Goal: Use online tool/utility: Utilize a website feature to perform a specific function

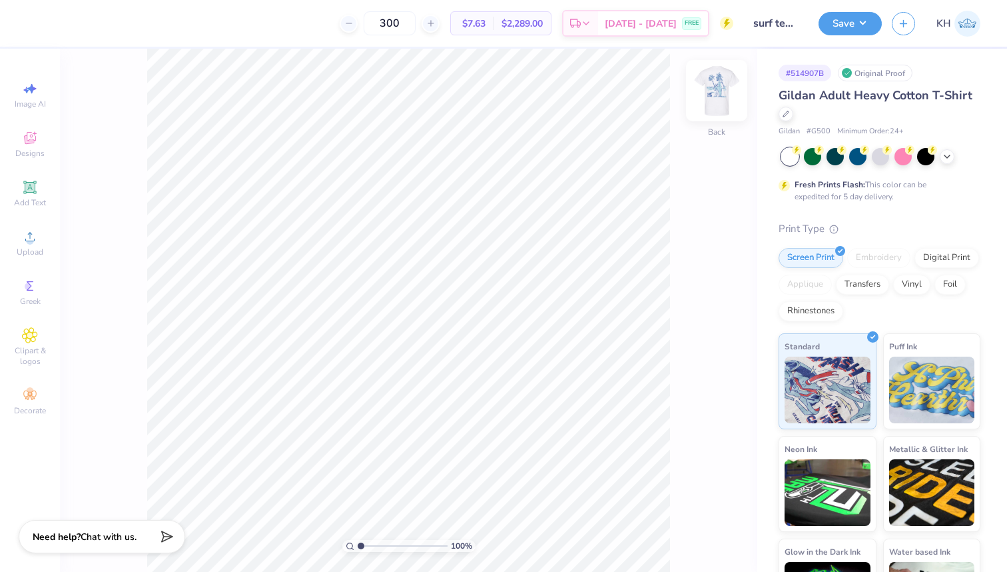
click at [713, 96] on img at bounding box center [716, 90] width 53 height 53
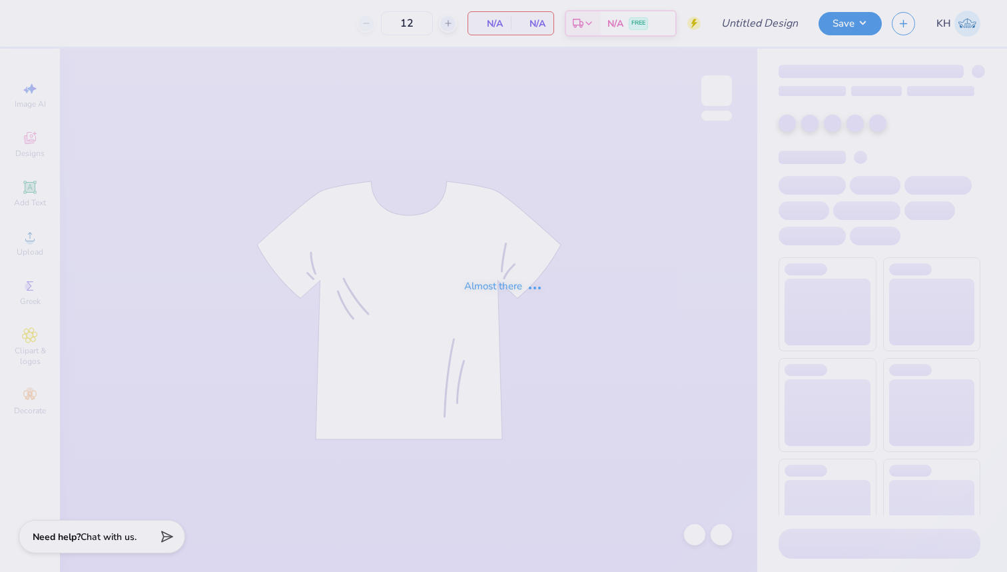
type input "surf team sample"
type input "300"
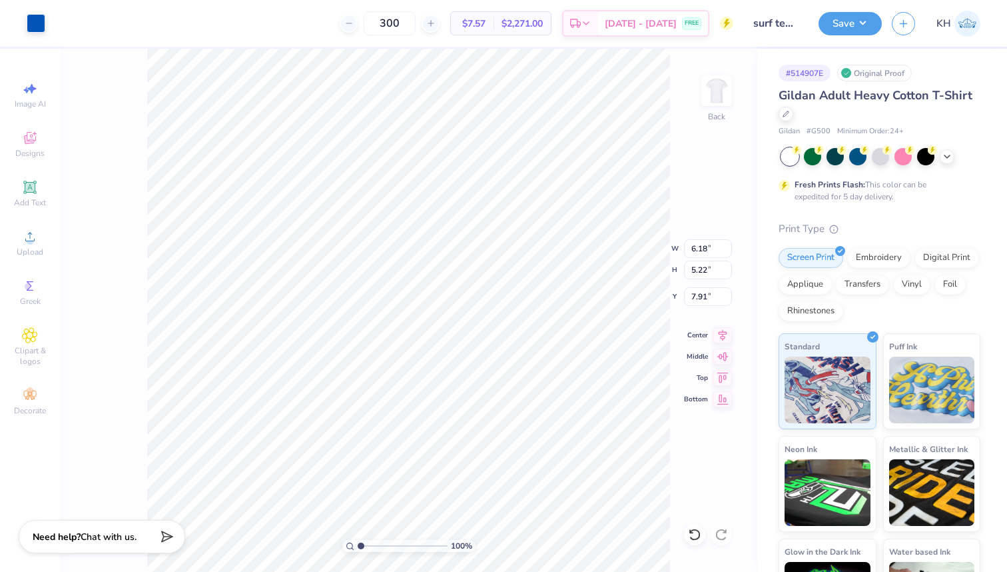
type input "6.18"
type input "5.22"
type input "3.00"
click at [36, 20] on div at bounding box center [36, 22] width 19 height 19
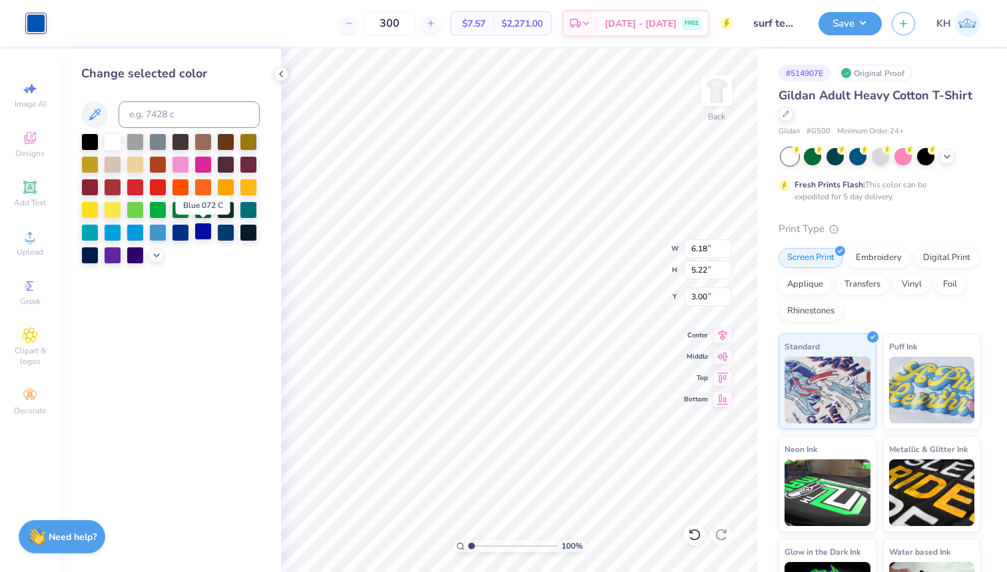
click at [204, 230] on div at bounding box center [203, 231] width 17 height 17
click at [155, 250] on icon at bounding box center [156, 254] width 11 height 11
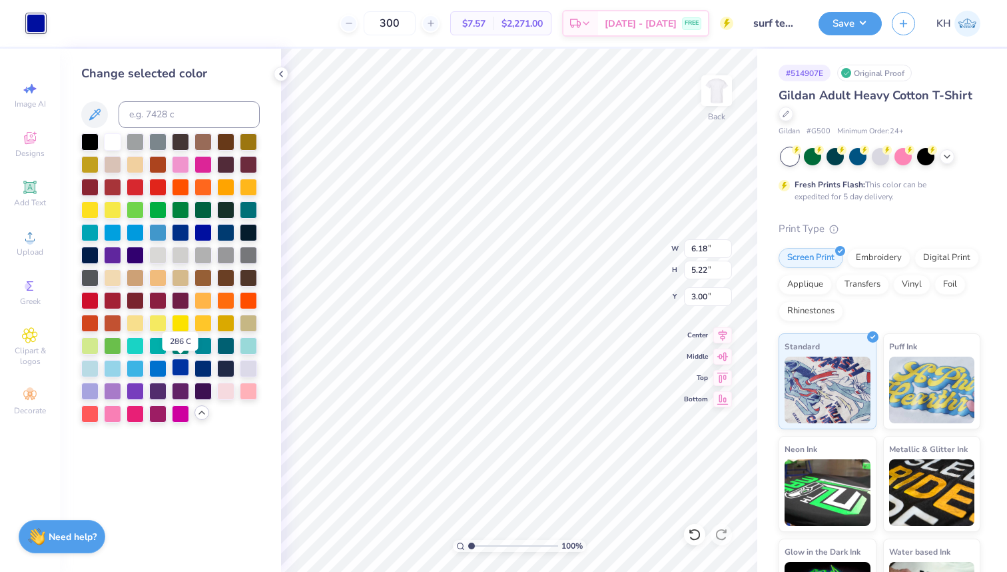
click at [179, 364] on div at bounding box center [180, 366] width 17 height 17
click at [135, 232] on div at bounding box center [135, 231] width 17 height 17
click at [111, 236] on div at bounding box center [112, 231] width 17 height 17
click at [135, 367] on div at bounding box center [135, 366] width 17 height 17
click at [113, 229] on div at bounding box center [112, 231] width 17 height 17
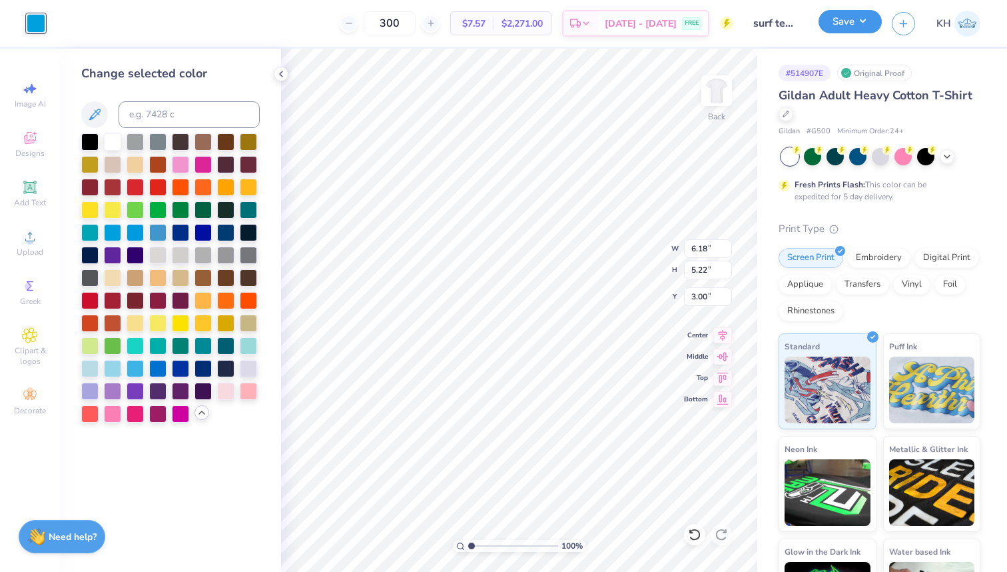
click at [862, 29] on button "Save" at bounding box center [850, 21] width 63 height 23
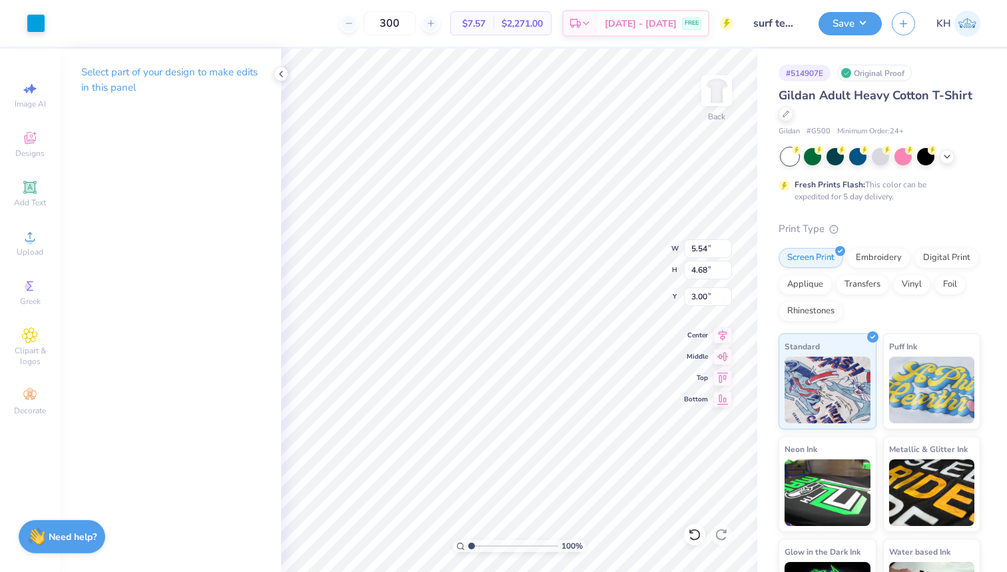
type input "5.54"
type input "4.68"
click at [724, 89] on img at bounding box center [716, 90] width 53 height 53
type input "12.01"
type input "10.14"
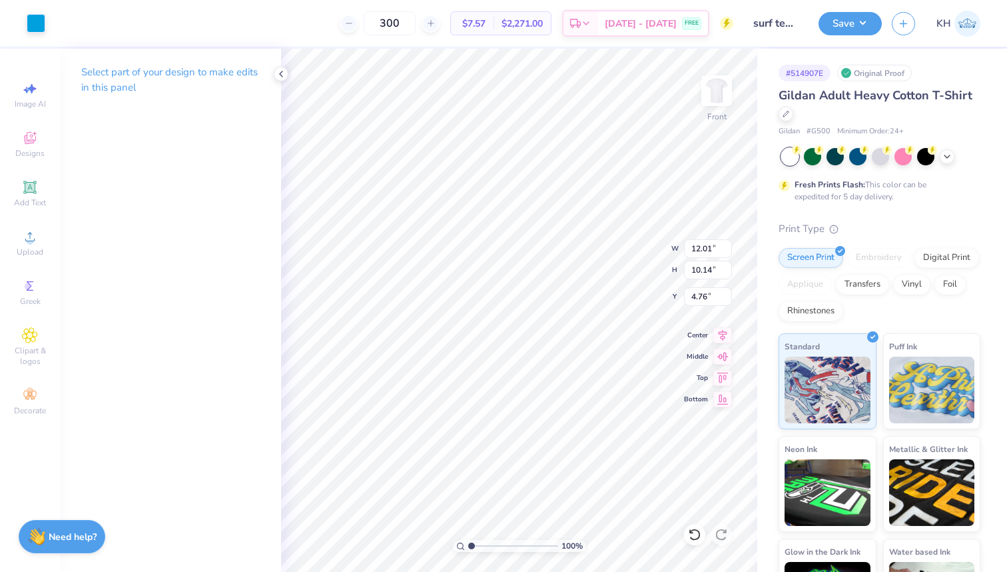
type input "3.00"
click at [720, 331] on icon at bounding box center [723, 333] width 19 height 16
click at [864, 29] on button "Save" at bounding box center [850, 21] width 63 height 23
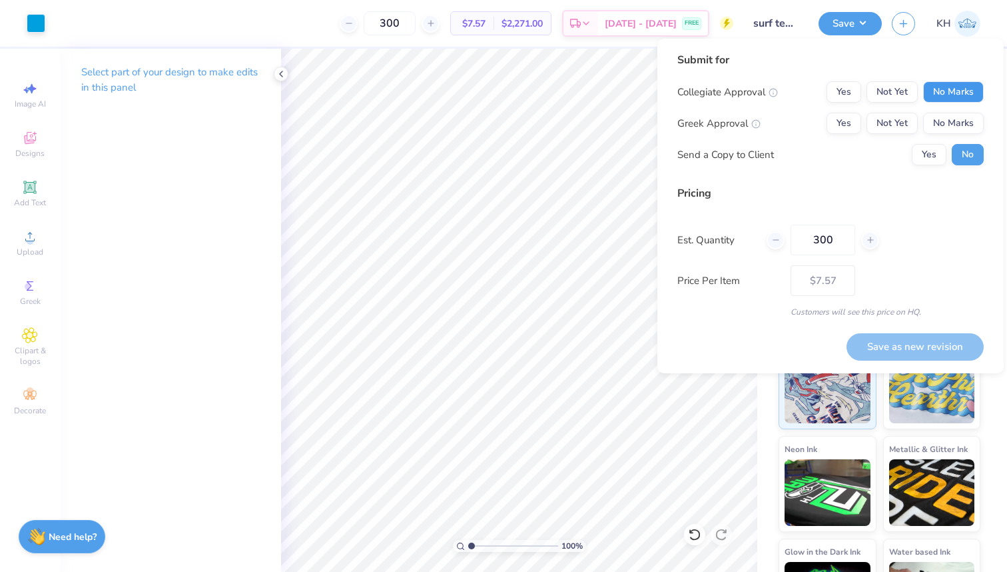
click at [941, 92] on button "No Marks" at bounding box center [953, 91] width 61 height 21
click at [944, 119] on button "No Marks" at bounding box center [953, 123] width 61 height 21
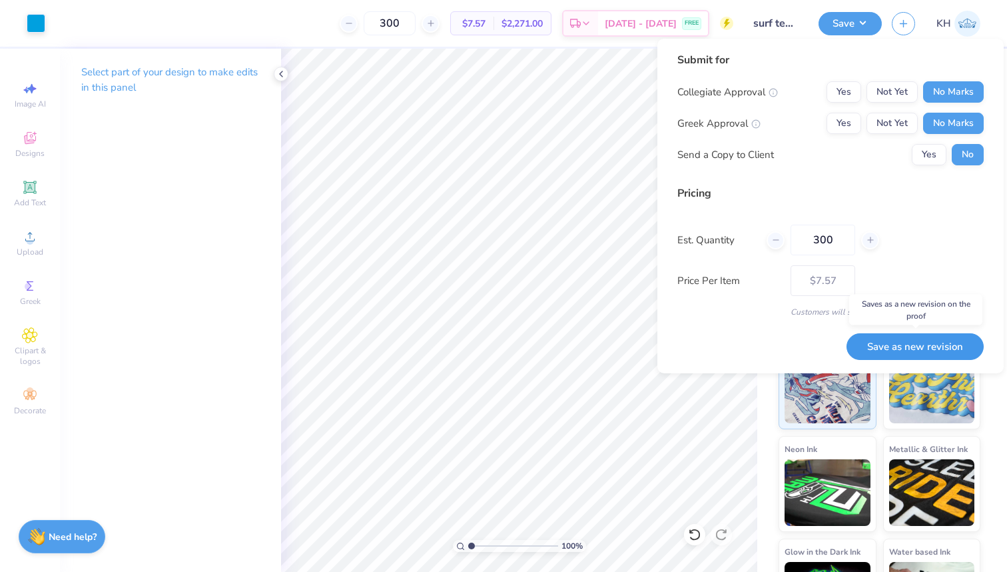
click at [880, 347] on button "Save as new revision" at bounding box center [915, 346] width 137 height 27
type input "$7.57"
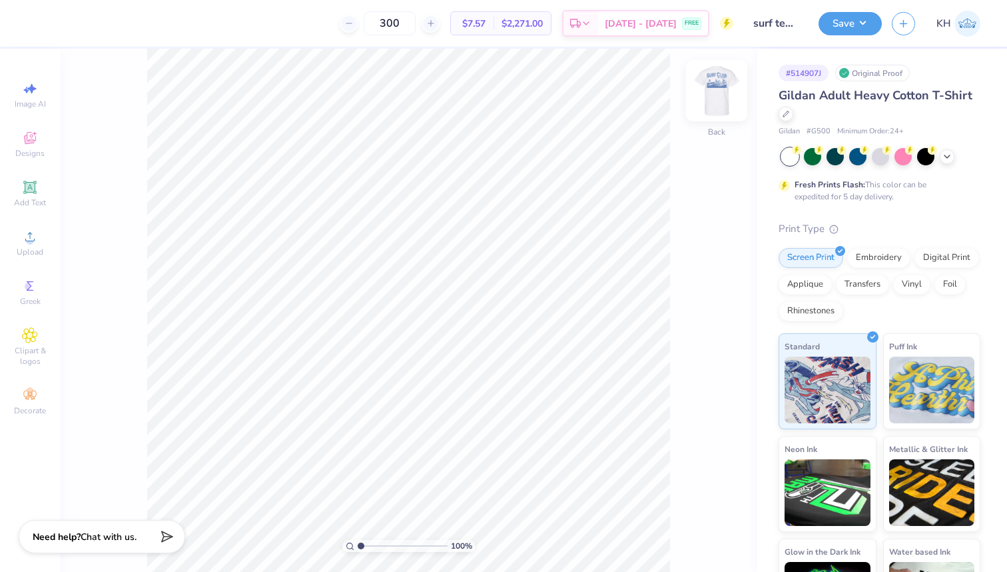
click at [704, 102] on img at bounding box center [716, 90] width 53 height 53
click at [31, 23] on div at bounding box center [36, 22] width 19 height 19
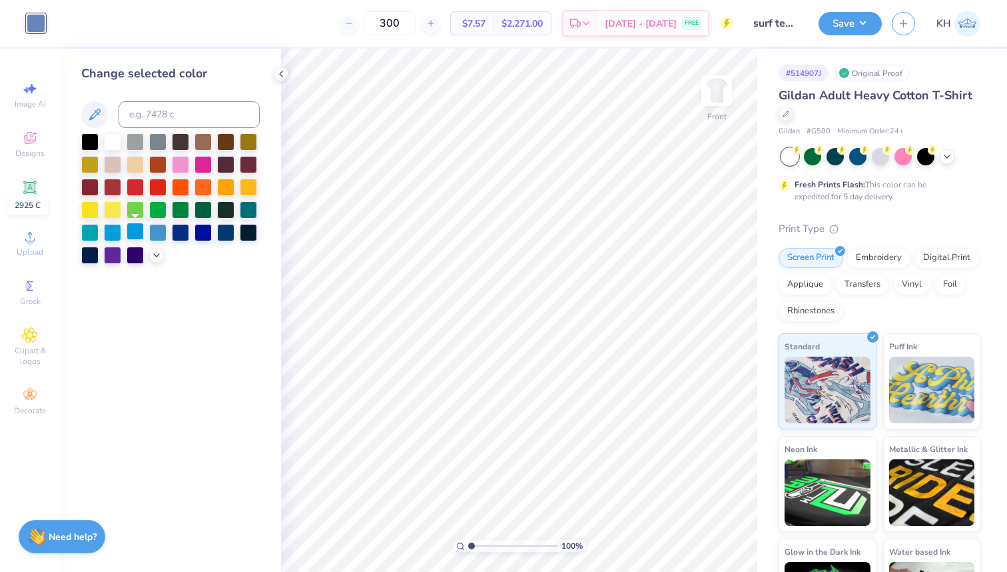
click at [130, 232] on div at bounding box center [135, 231] width 17 height 17
click at [869, 21] on button "Save" at bounding box center [850, 21] width 63 height 23
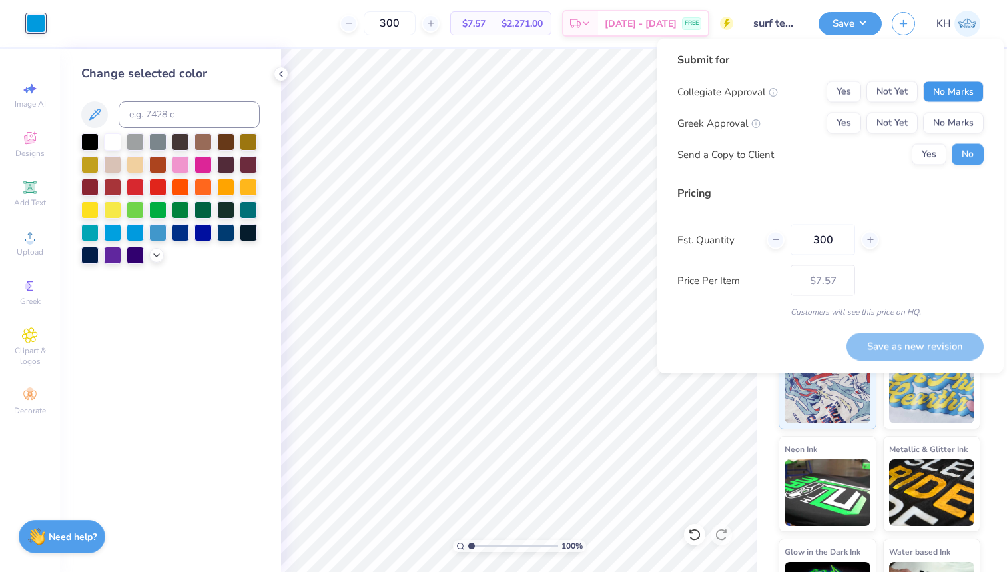
click at [954, 92] on button "No Marks" at bounding box center [953, 91] width 61 height 21
click at [955, 119] on button "No Marks" at bounding box center [953, 123] width 61 height 21
click at [900, 346] on button "Save as new revision" at bounding box center [915, 345] width 137 height 27
type input "$7.57"
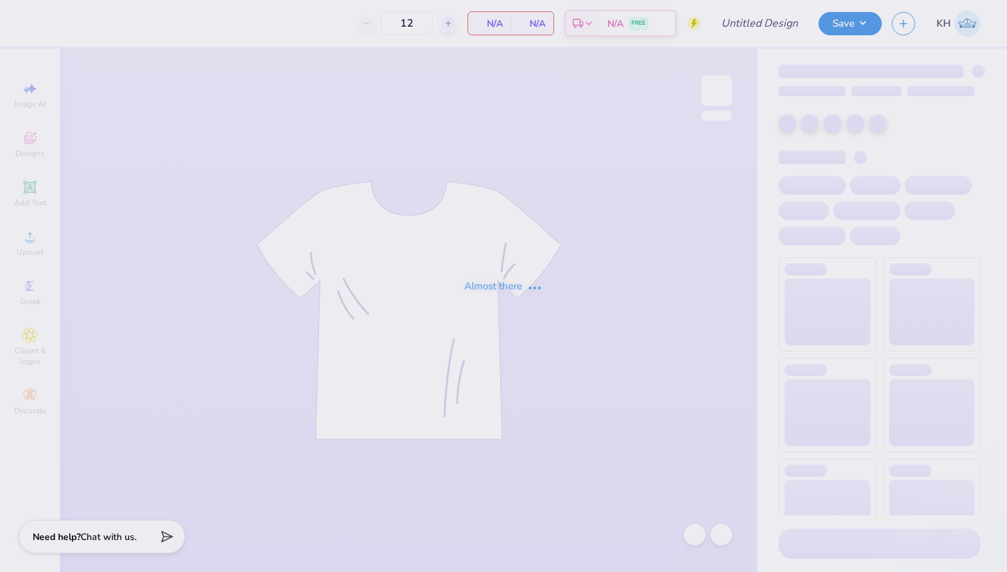
type input "surf team sample"
type input "300"
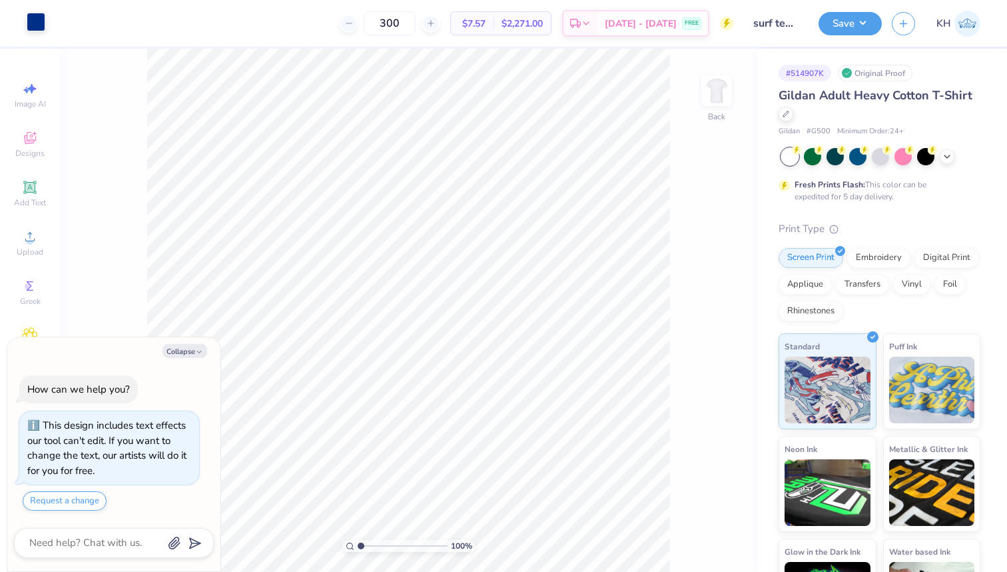
click at [29, 23] on div at bounding box center [36, 22] width 19 height 19
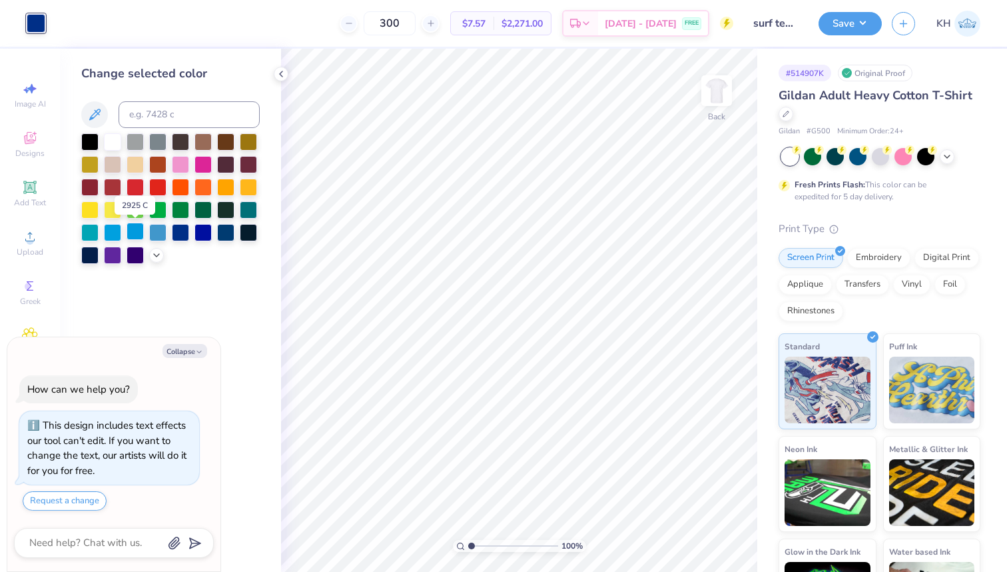
click at [139, 233] on div at bounding box center [135, 231] width 17 height 17
click at [873, 26] on button "Save" at bounding box center [850, 21] width 63 height 23
type textarea "x"
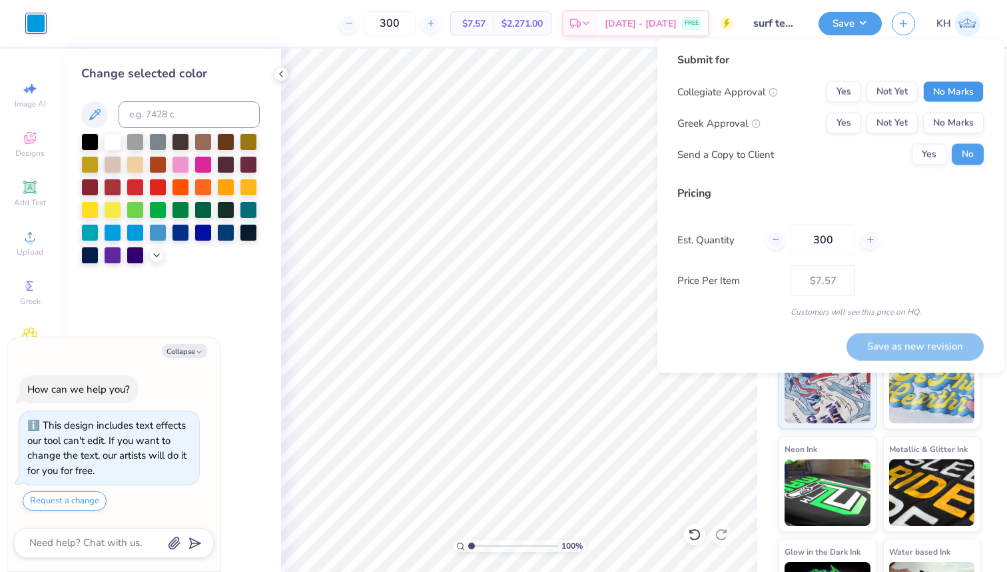
click at [955, 97] on button "No Marks" at bounding box center [953, 91] width 61 height 21
click at [955, 127] on button "No Marks" at bounding box center [953, 123] width 61 height 21
click at [905, 340] on button "Save as new revision" at bounding box center [915, 345] width 137 height 27
type input "$7.57"
type textarea "x"
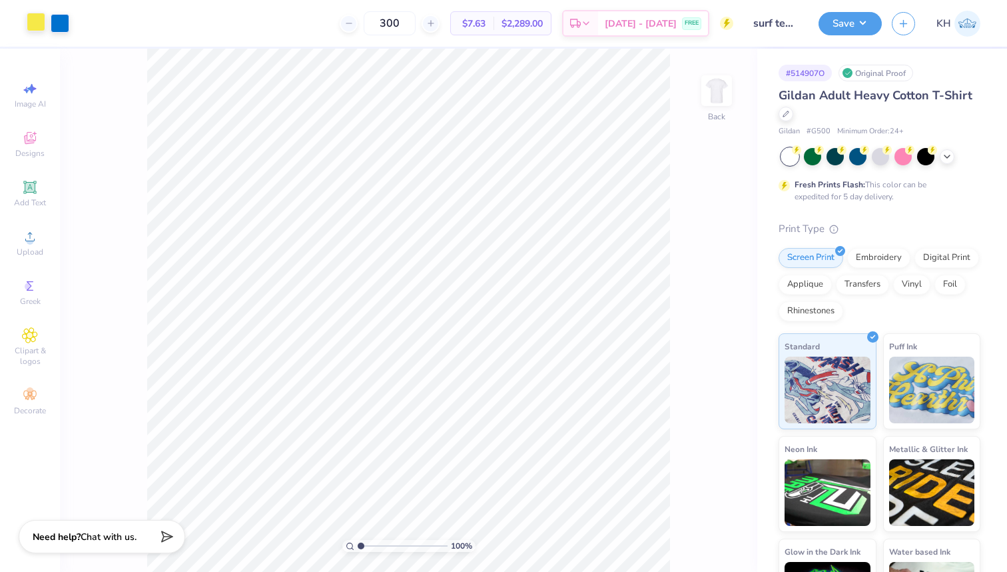
click at [27, 27] on div at bounding box center [36, 22] width 19 height 19
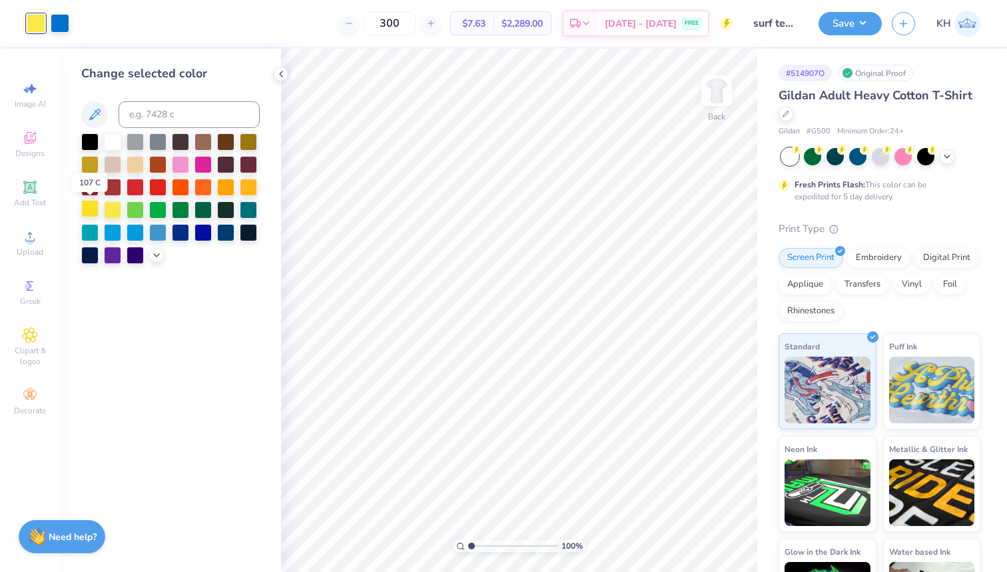
click at [87, 211] on div at bounding box center [89, 208] width 17 height 17
click at [61, 23] on div at bounding box center [60, 22] width 19 height 19
click at [115, 229] on div at bounding box center [112, 231] width 17 height 17
click at [204, 231] on div at bounding box center [203, 231] width 17 height 17
click at [153, 253] on icon at bounding box center [156, 254] width 11 height 11
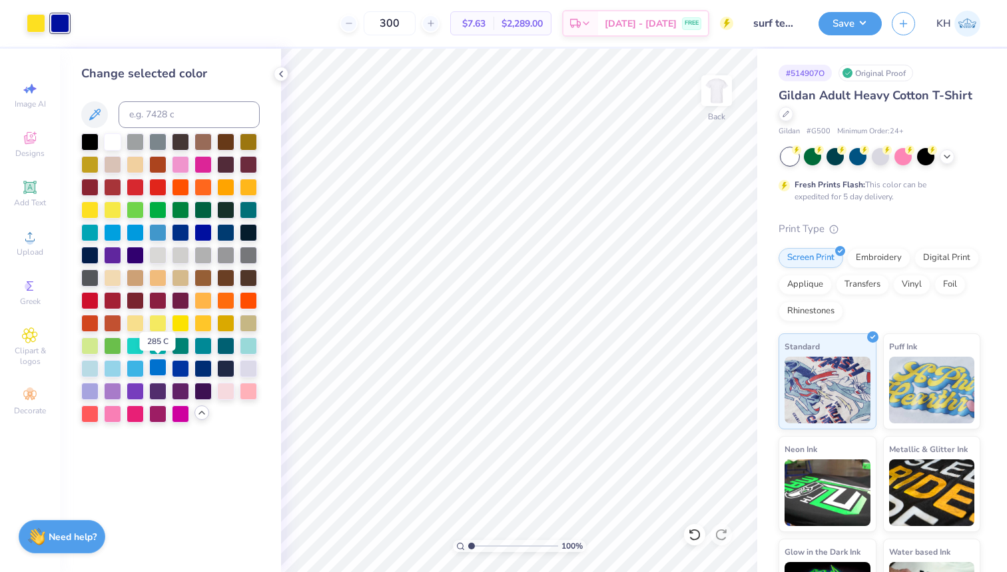
click at [155, 369] on div at bounding box center [157, 366] width 17 height 17
click at [133, 367] on div at bounding box center [135, 366] width 17 height 17
click at [157, 365] on div at bounding box center [157, 366] width 17 height 17
click at [36, 27] on div at bounding box center [36, 22] width 19 height 19
click at [251, 185] on div at bounding box center [248, 185] width 17 height 17
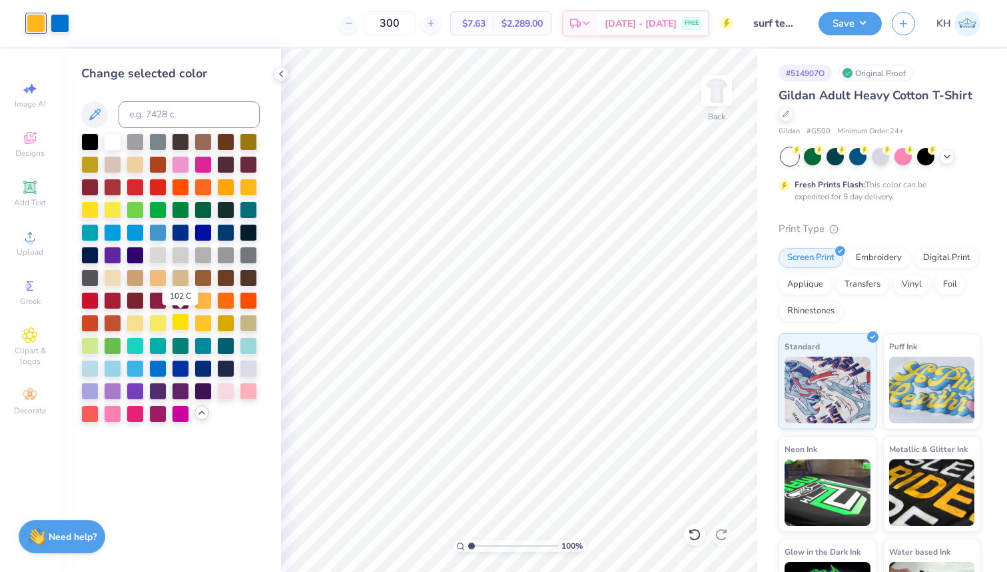
click at [182, 322] on div at bounding box center [180, 321] width 17 height 17
click at [91, 208] on div at bounding box center [89, 208] width 17 height 17
click at [205, 324] on div at bounding box center [203, 321] width 17 height 17
click at [83, 213] on div at bounding box center [89, 208] width 17 height 17
click at [865, 18] on button "Save" at bounding box center [850, 21] width 63 height 23
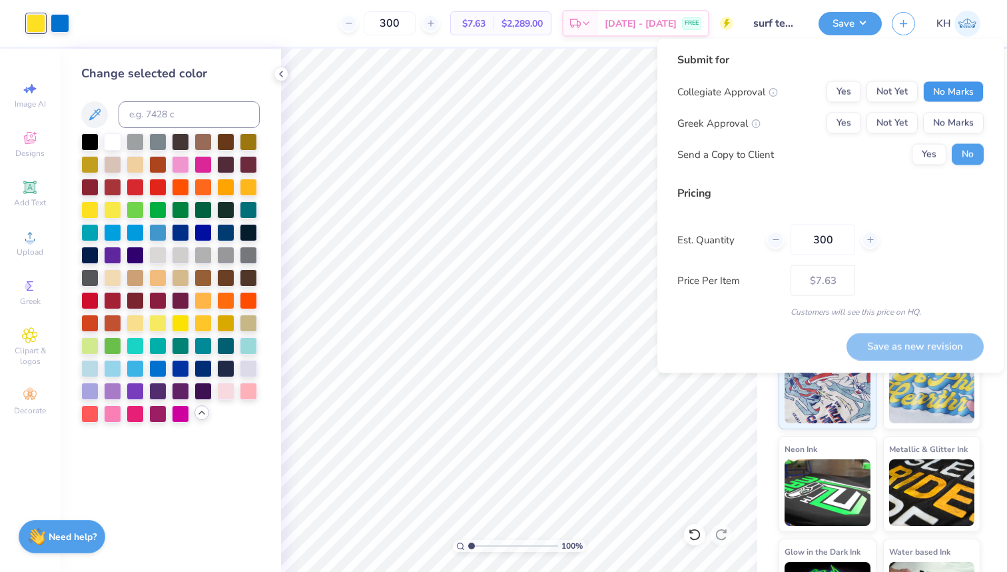
click at [941, 83] on button "No Marks" at bounding box center [953, 91] width 61 height 21
click at [951, 119] on button "No Marks" at bounding box center [953, 123] width 61 height 21
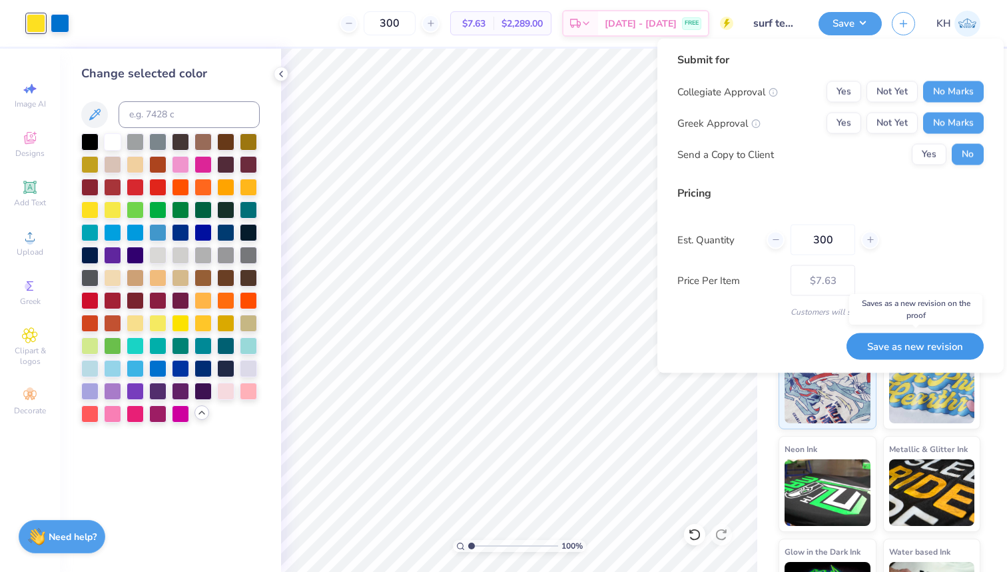
click at [921, 348] on button "Save as new revision" at bounding box center [915, 345] width 137 height 27
type input "$7.63"
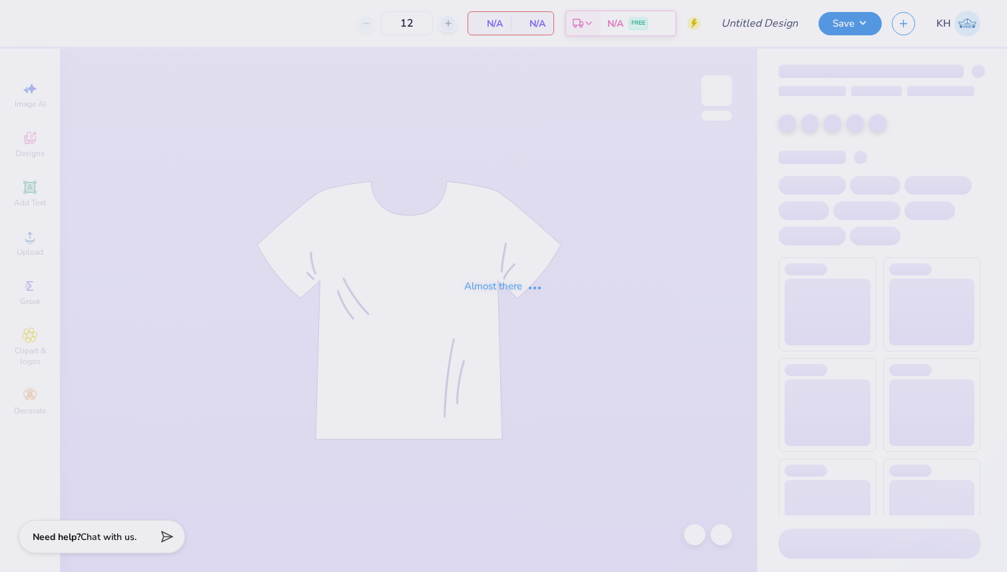
type input "surf team sample"
type input "300"
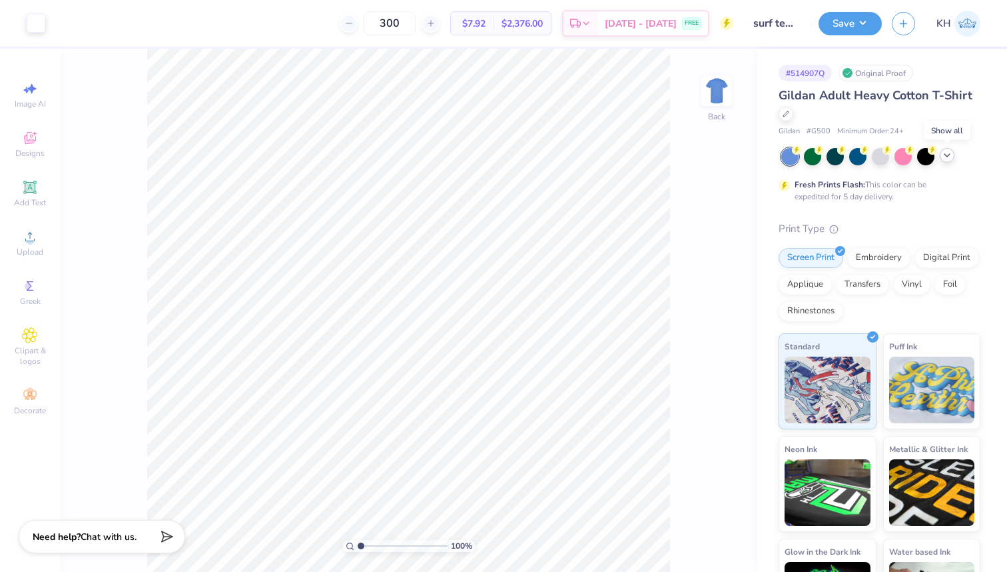
click at [951, 156] on icon at bounding box center [947, 155] width 11 height 11
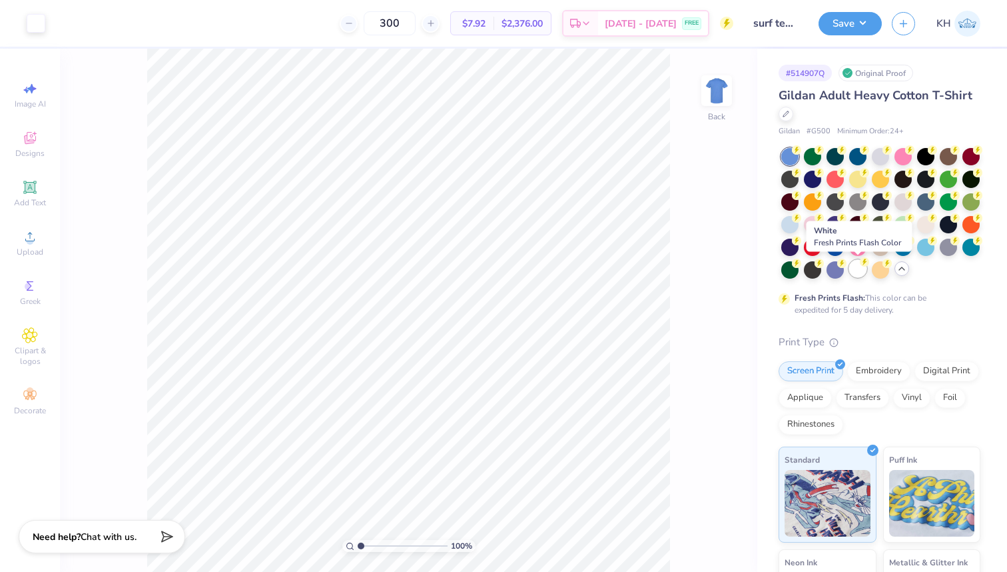
click at [860, 269] on div at bounding box center [858, 268] width 17 height 17
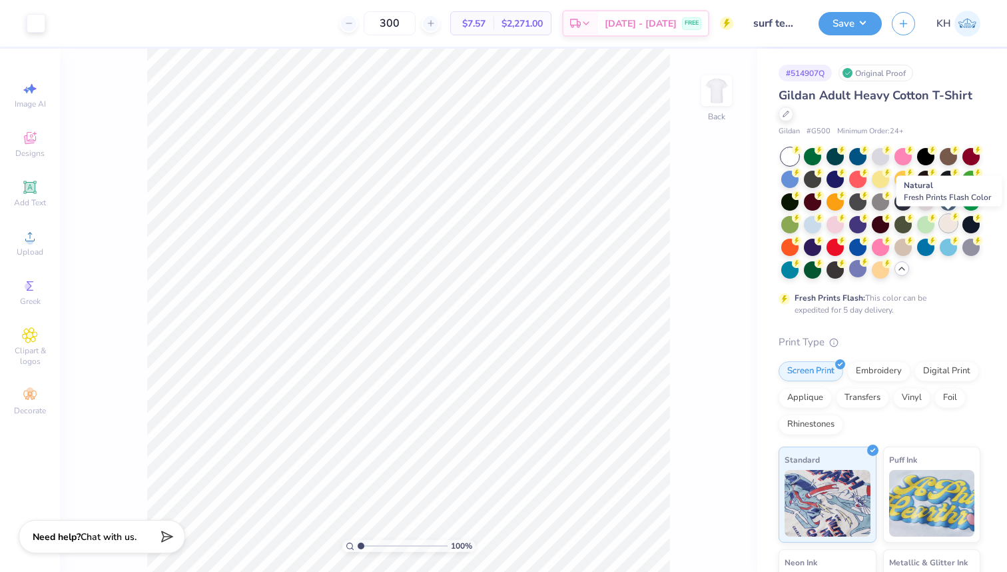
click at [944, 225] on div at bounding box center [948, 223] width 17 height 17
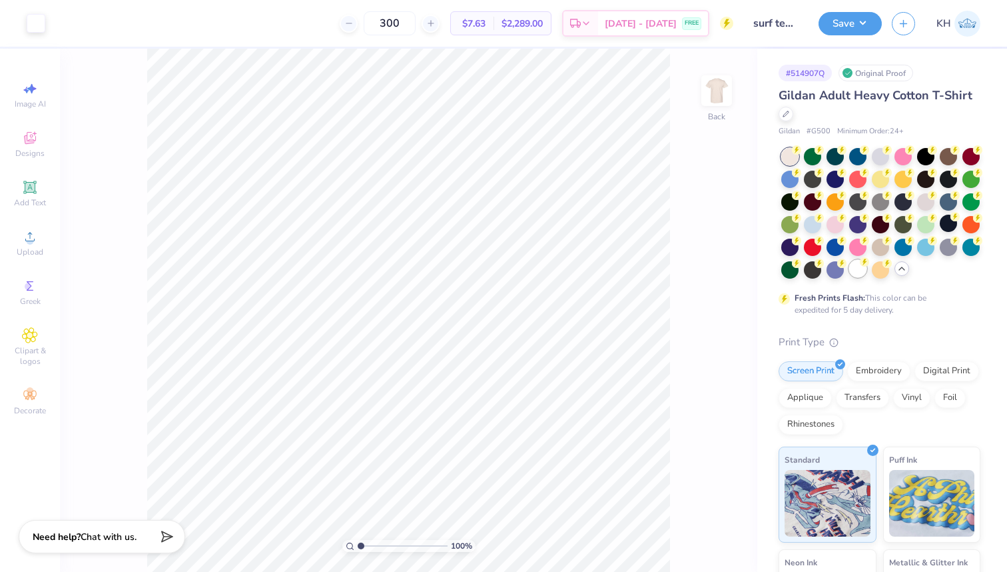
click at [855, 273] on div at bounding box center [858, 268] width 17 height 17
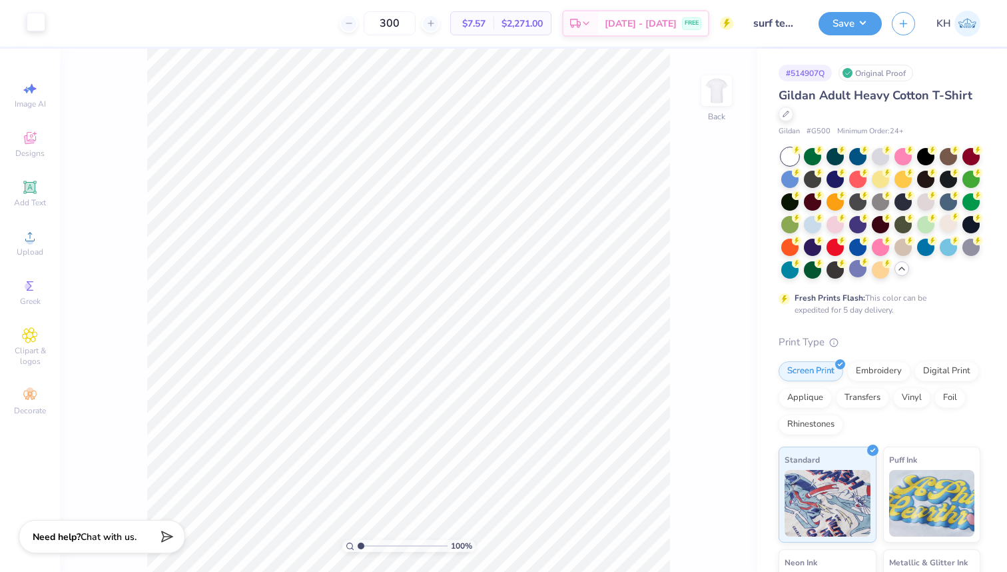
click at [42, 29] on div at bounding box center [36, 22] width 19 height 19
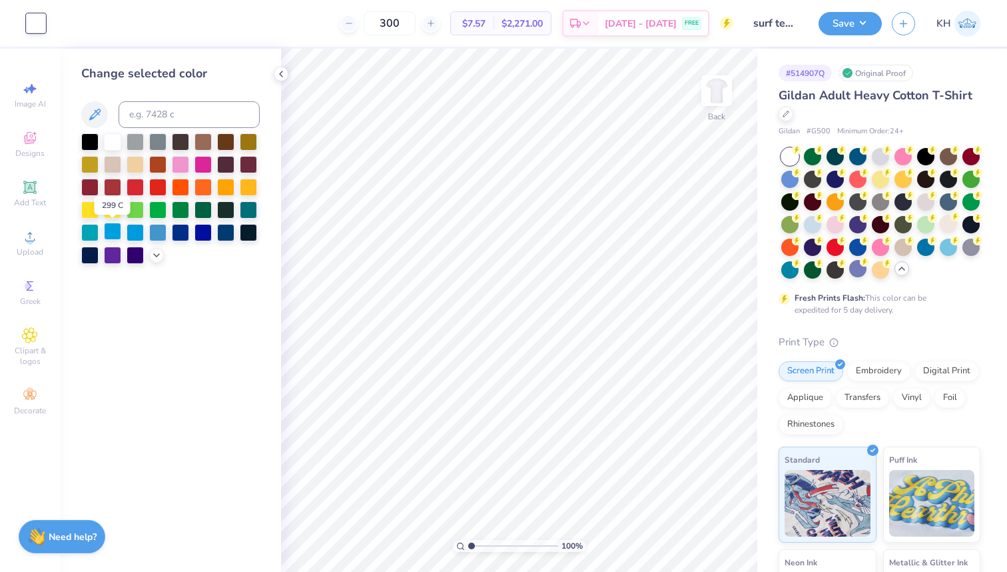
click at [115, 233] on div at bounding box center [112, 231] width 17 height 17
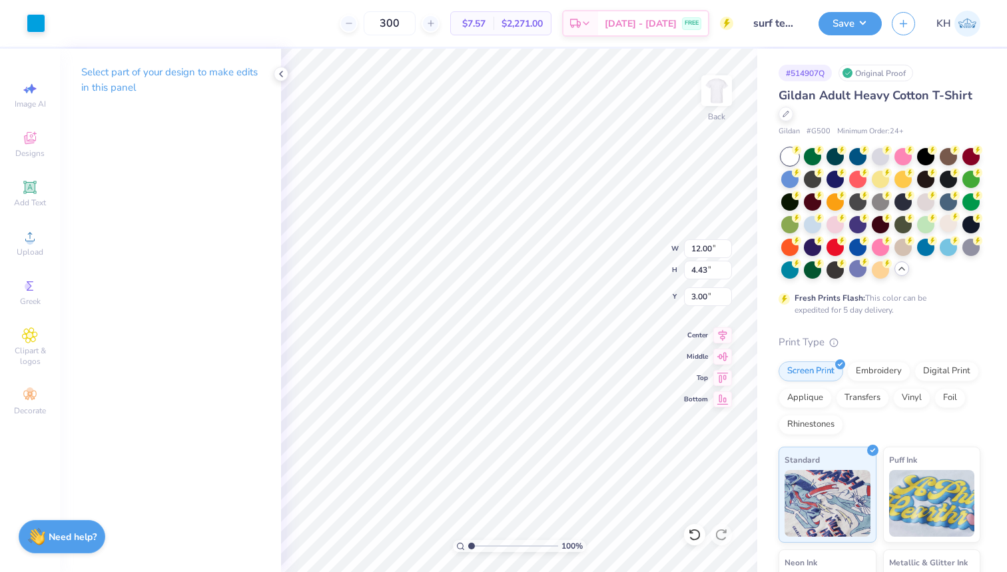
type input "10.49"
type input "3.87"
click at [724, 335] on icon at bounding box center [723, 333] width 19 height 16
click at [868, 27] on button "Save" at bounding box center [850, 21] width 63 height 23
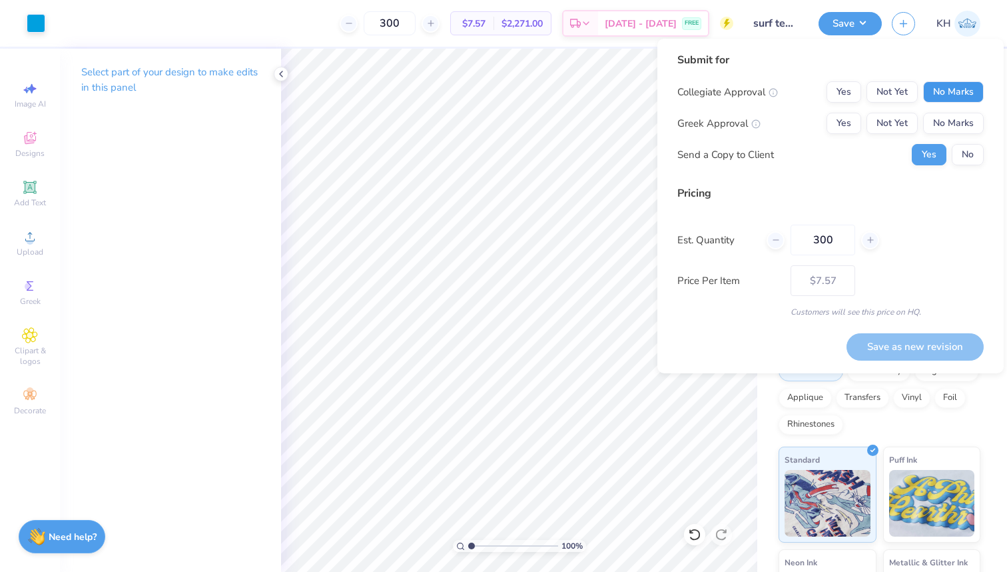
click at [943, 92] on button "No Marks" at bounding box center [953, 91] width 61 height 21
click at [949, 130] on button "No Marks" at bounding box center [953, 123] width 61 height 21
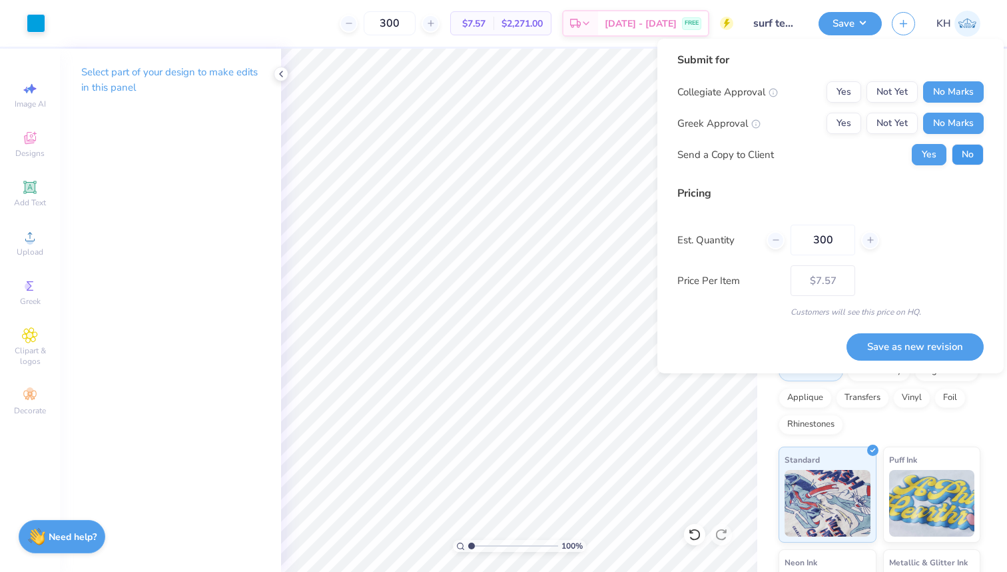
click at [962, 155] on button "No" at bounding box center [968, 154] width 32 height 21
click at [893, 350] on button "Save as new revision" at bounding box center [915, 346] width 137 height 27
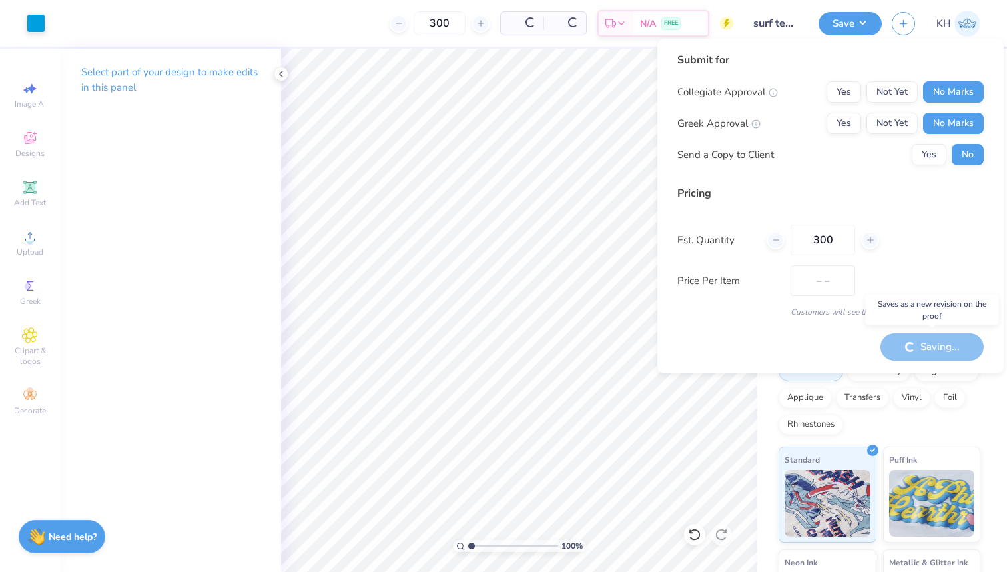
type input "$7.57"
